Goal: Use online tool/utility: Utilize a website feature to perform a specific function

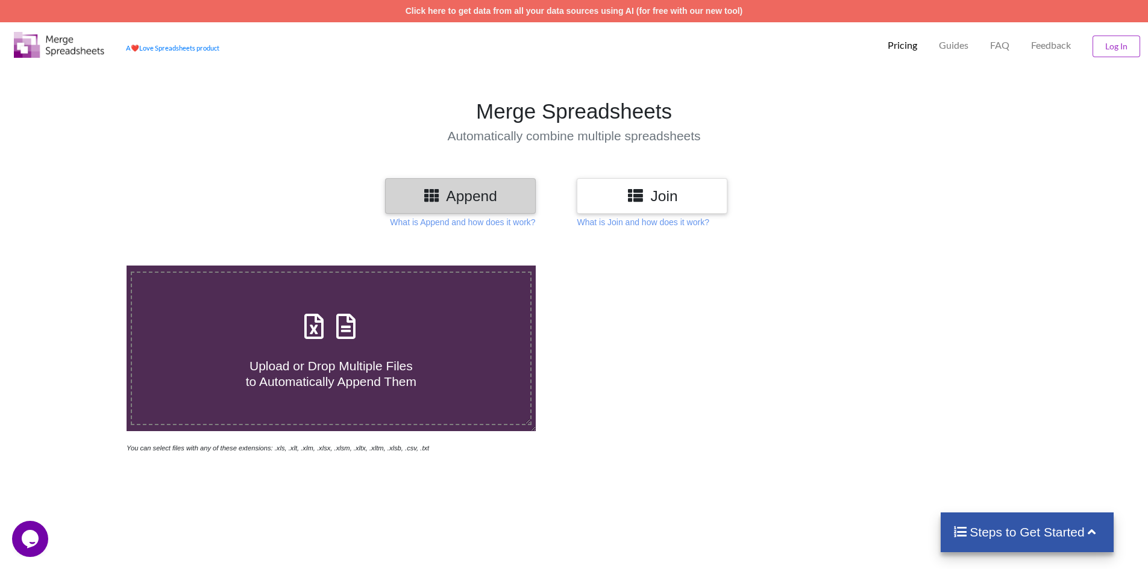
click at [364, 381] on span "Upload or Drop Multiple Files to Automatically Append Them" at bounding box center [331, 373] width 170 height 29
click at [82, 266] on input "Upload or Drop Multiple Files to Automatically Append Them" at bounding box center [82, 266] width 0 height 0
type input "C:\fakepath\QF-HR-11-A Performance Appraisal of [PERSON_NAME].xlsx"
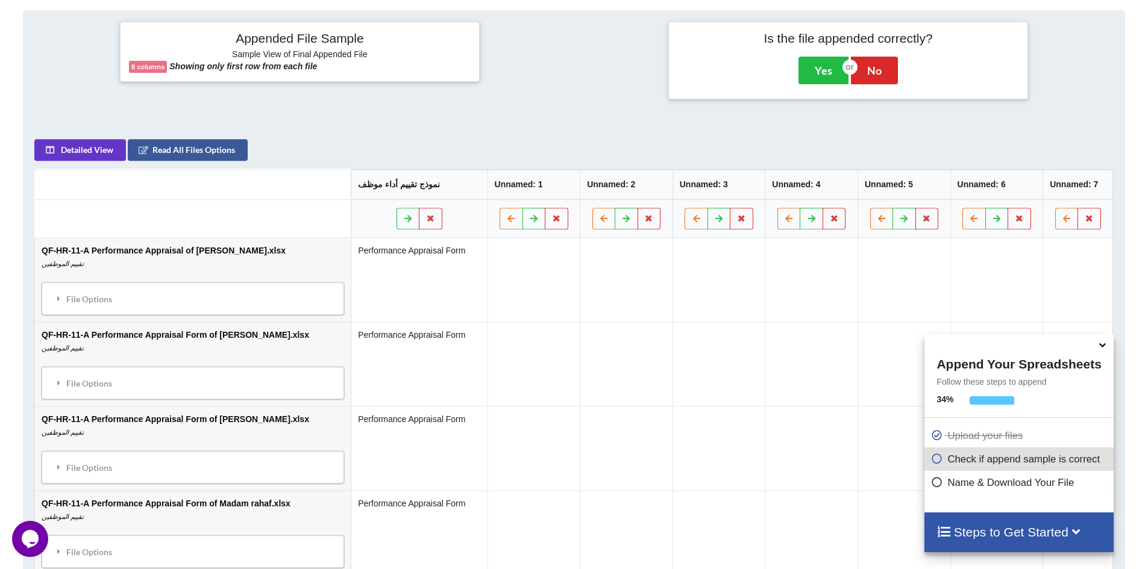
scroll to position [492, 0]
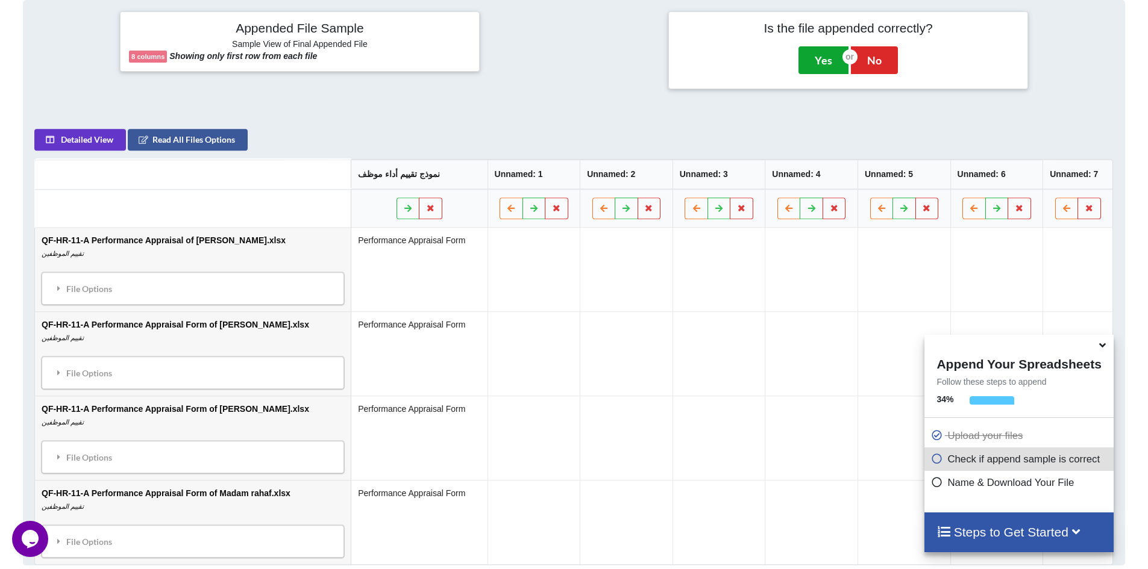
click at [808, 60] on button "Yes" at bounding box center [823, 60] width 50 height 28
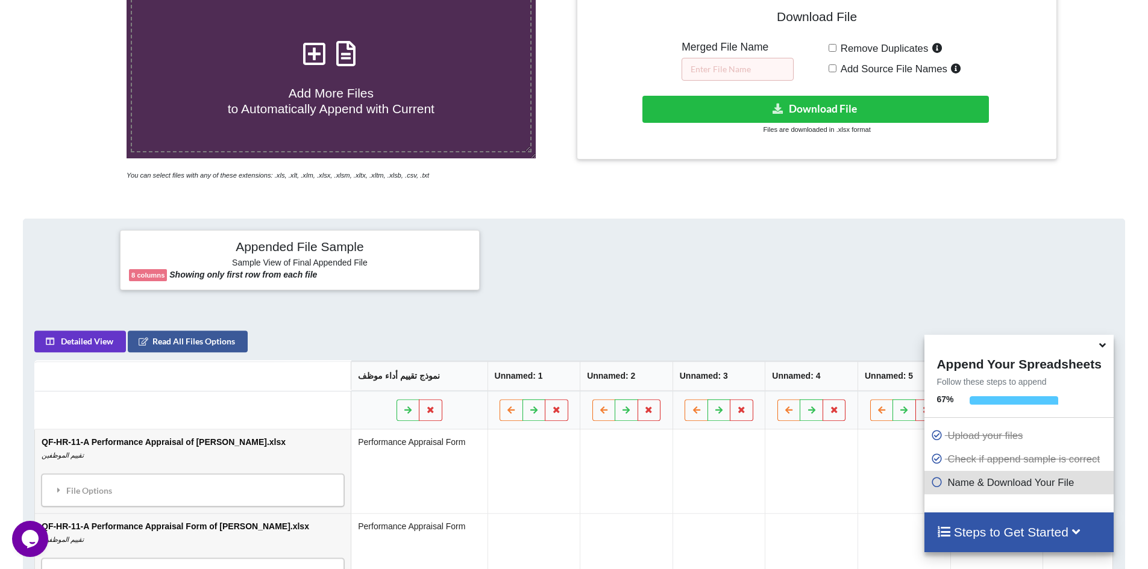
scroll to position [266, 0]
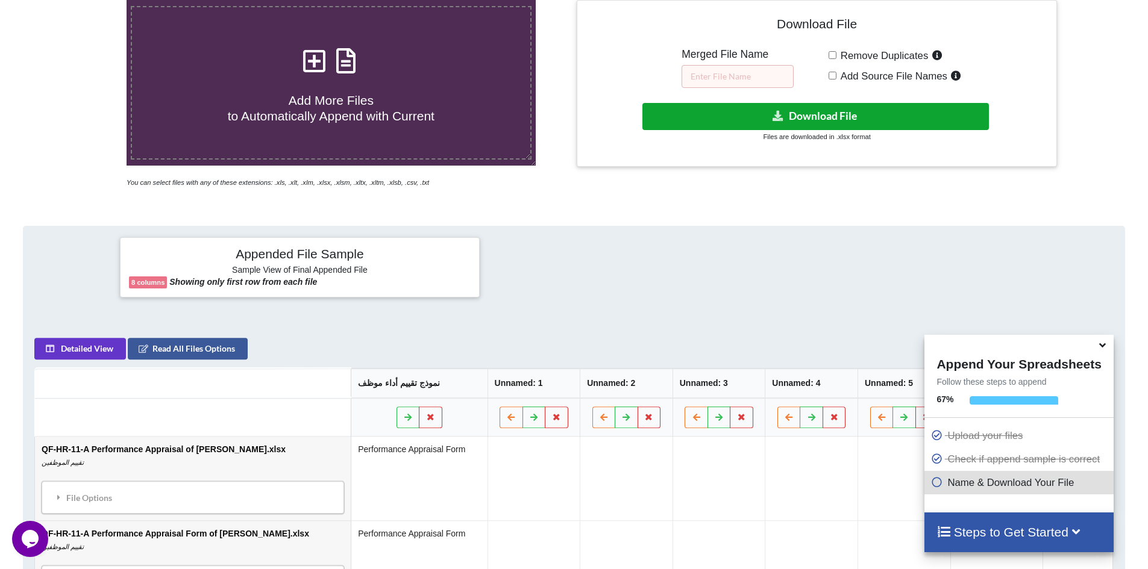
click at [856, 111] on button "Download File" at bounding box center [815, 116] width 346 height 27
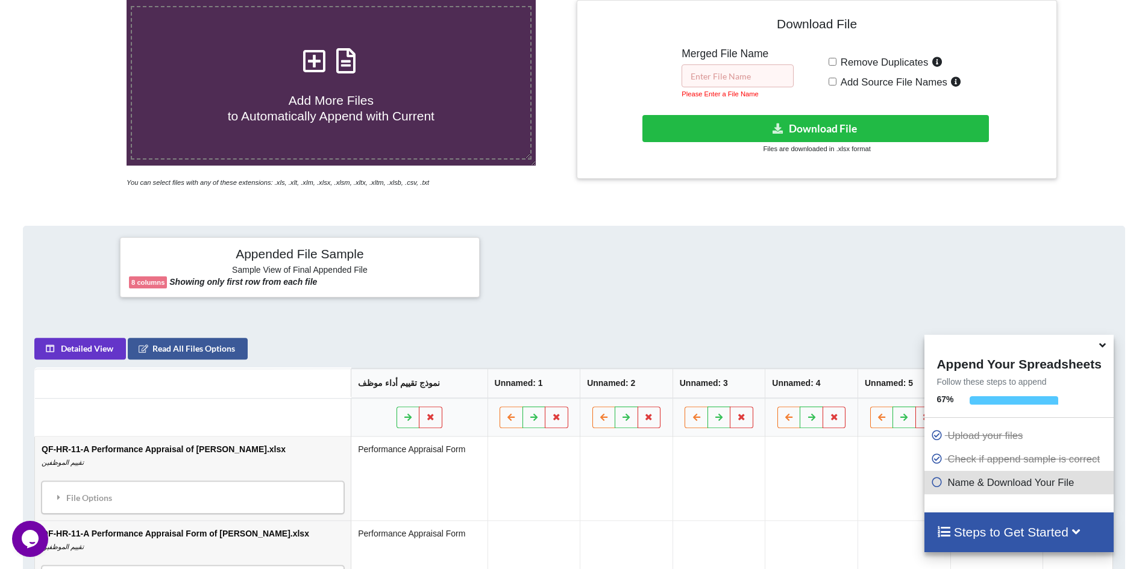
click at [751, 79] on input "text" at bounding box center [737, 75] width 112 height 23
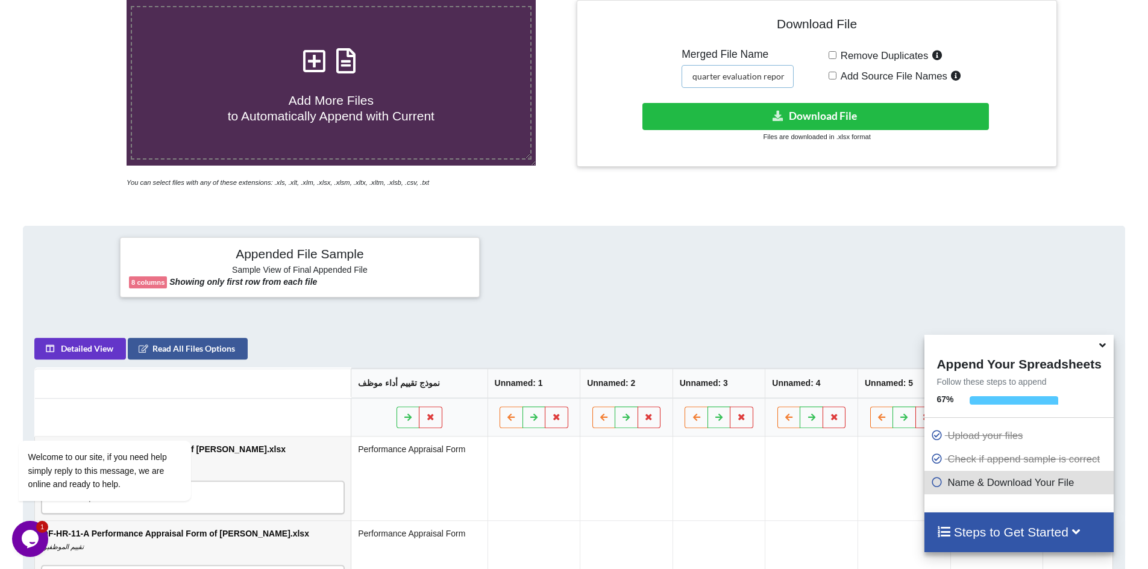
scroll to position [0, 30]
type input "second quarter evaluation report"
click at [776, 115] on icon at bounding box center [778, 115] width 13 height 9
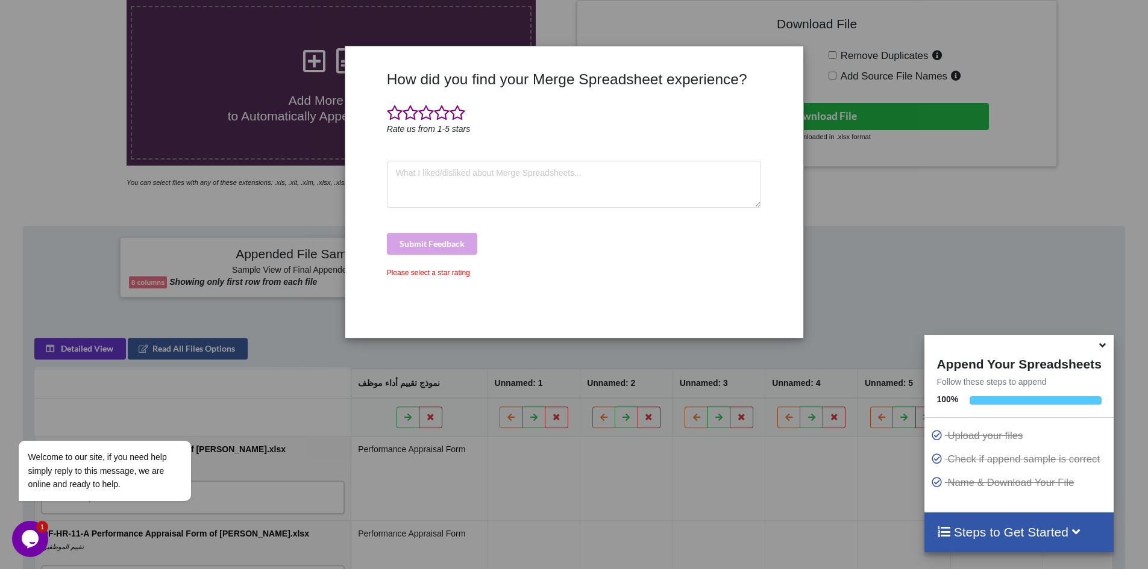
click at [923, 217] on div "How did you find your Merge Spreadsheet experience? Rate us from 1-5 stars Subm…" at bounding box center [574, 284] width 1148 height 569
